Goal: Task Accomplishment & Management: Manage account settings

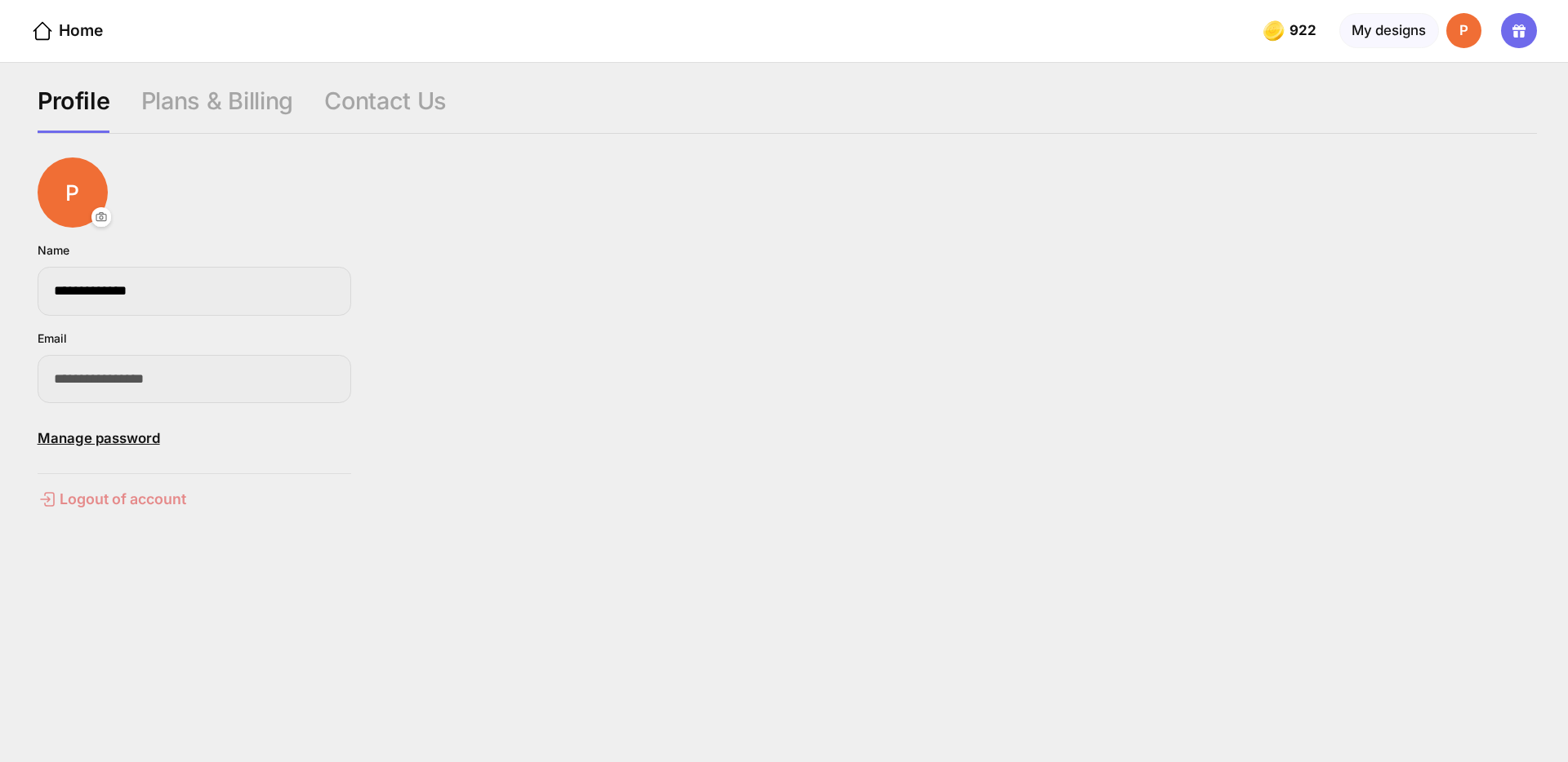
click at [129, 500] on div "Logout of account" at bounding box center [194, 499] width 314 height 20
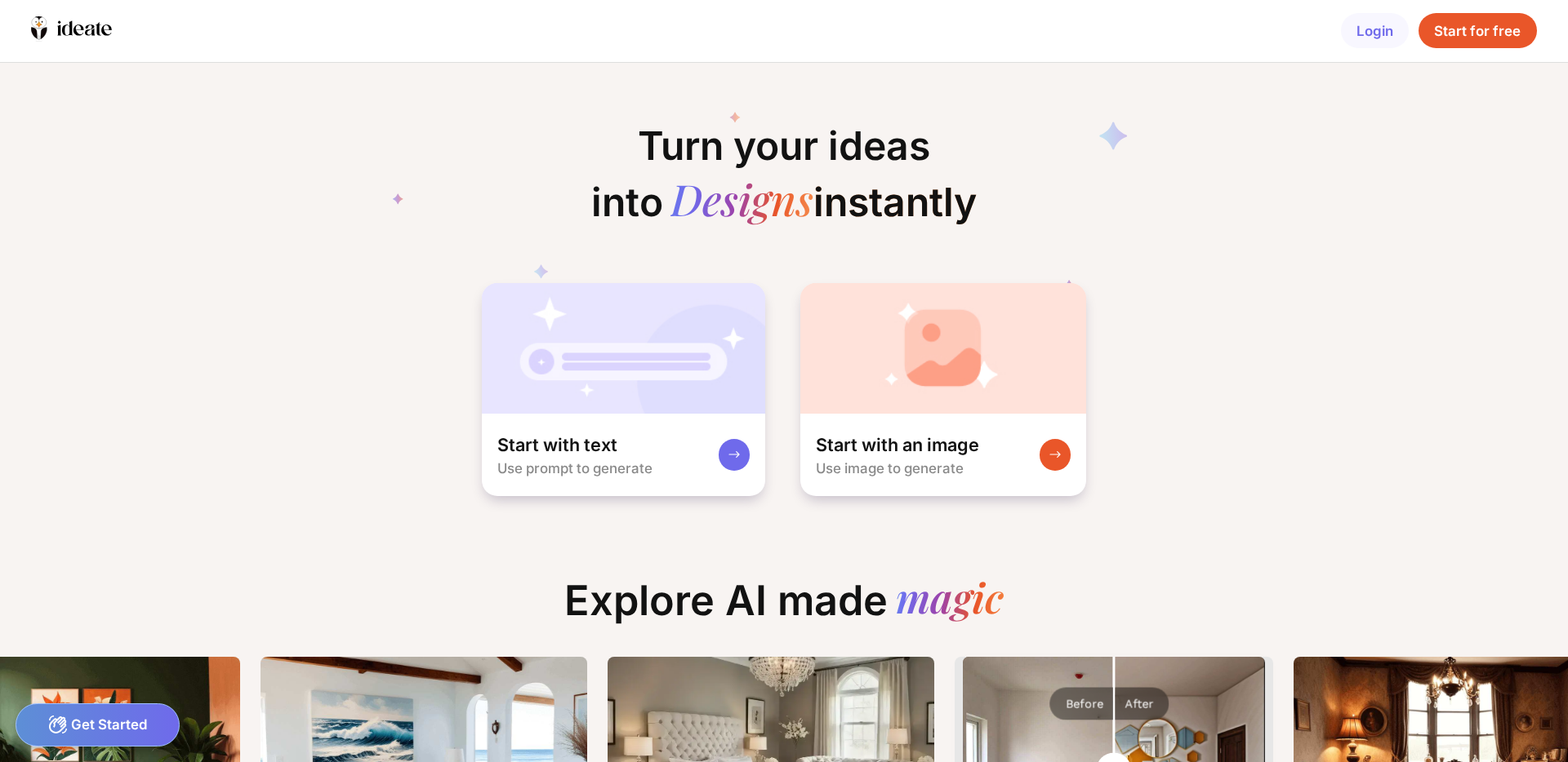
click at [1441, 38] on div "Start for free" at bounding box center [1477, 30] width 117 height 35
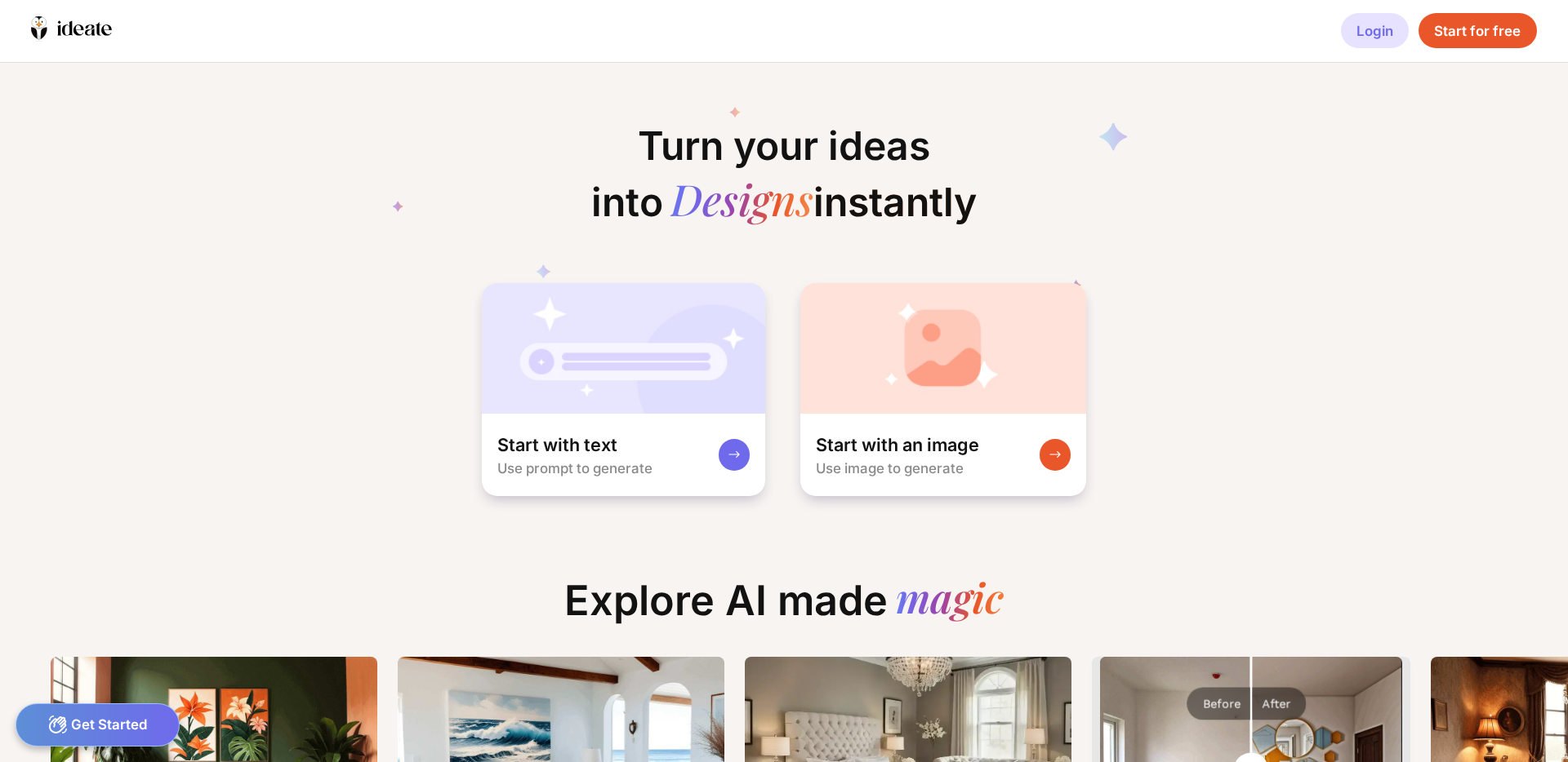
click at [1363, 23] on div "Login" at bounding box center [1375, 30] width 68 height 35
